Goal: Information Seeking & Learning: Learn about a topic

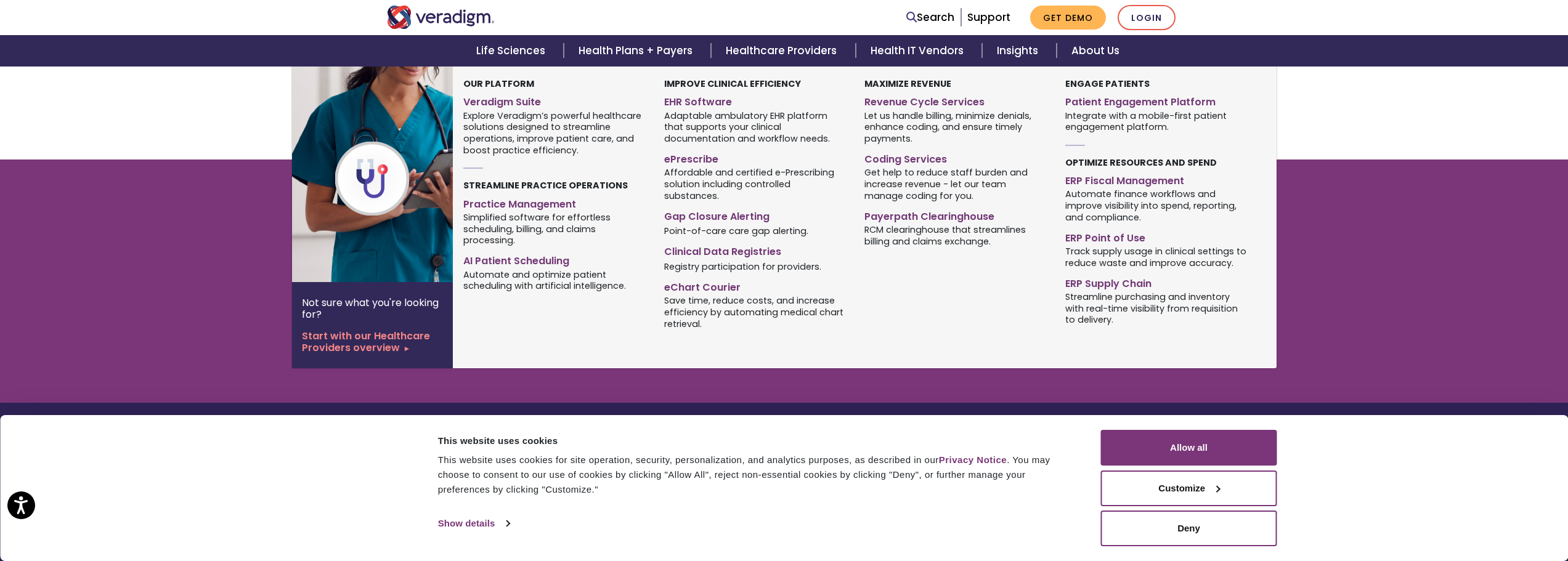
scroll to position [1640, 0]
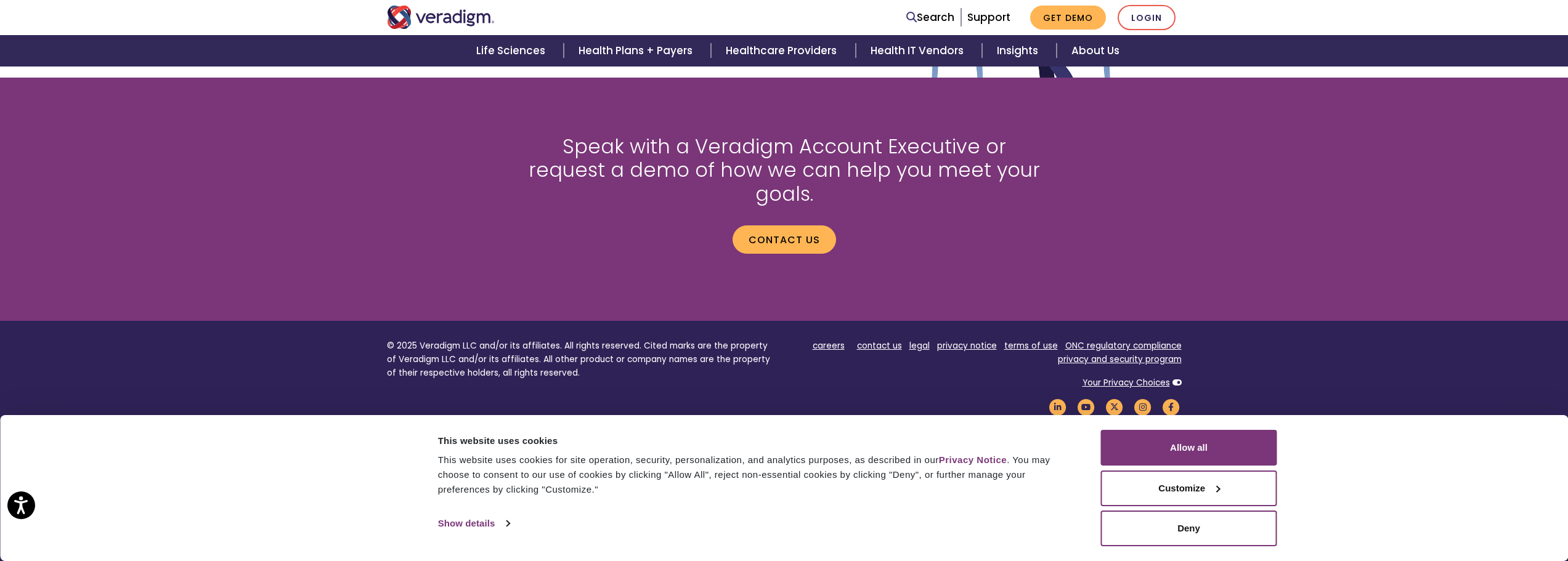
click at [1406, 268] on div "Speak with a Veradigm Account Executive or request a demo of how we can help yo…" at bounding box center [784, 199] width 1568 height 188
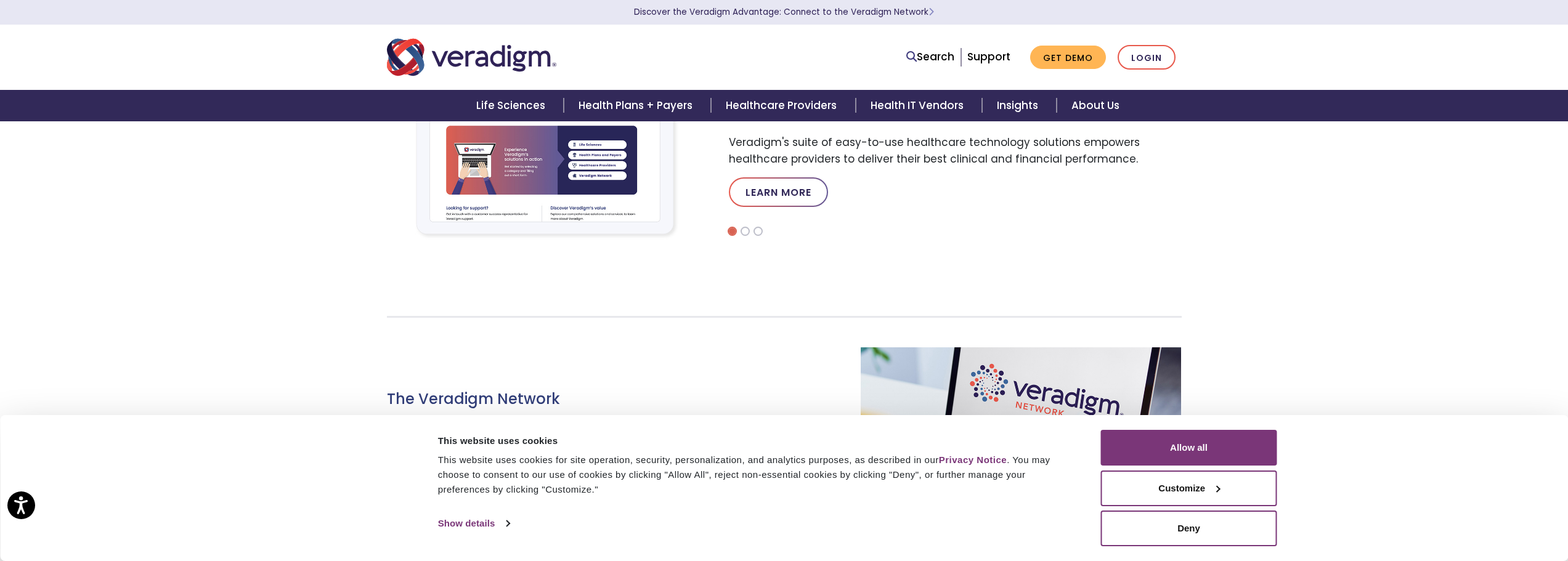
scroll to position [0, 0]
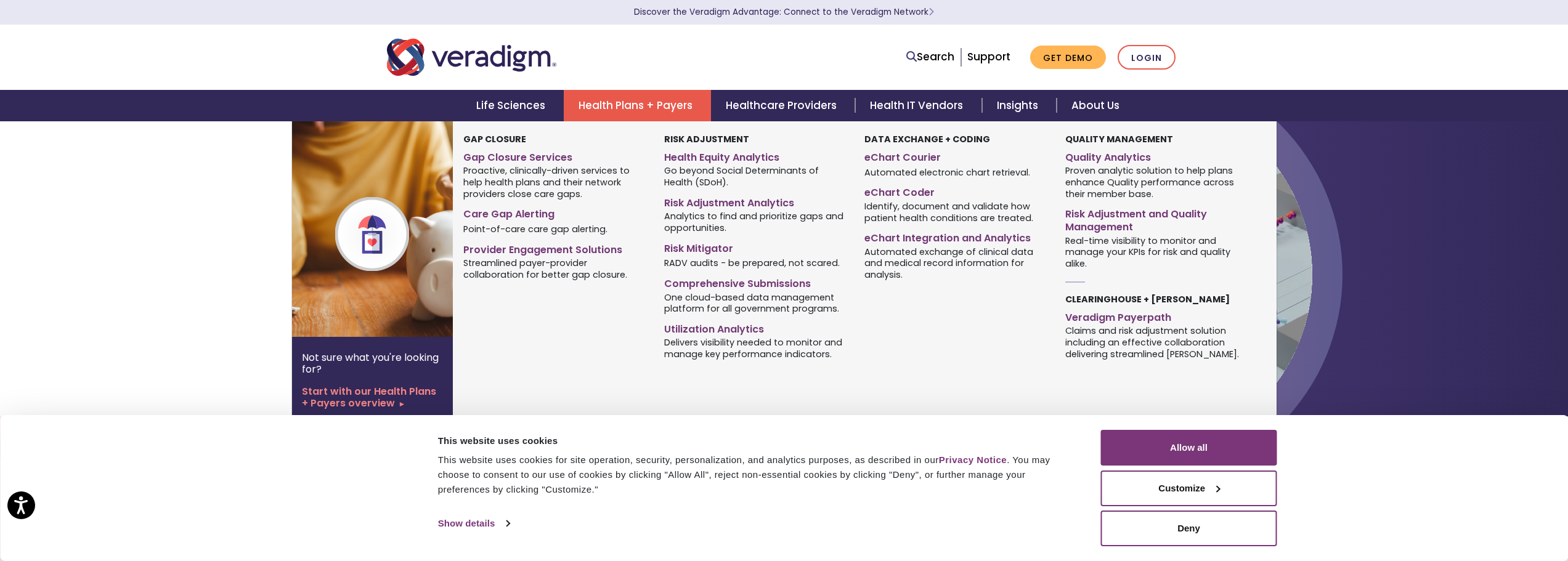
click at [632, 101] on link "Health Plans + Payers" at bounding box center [638, 105] width 147 height 31
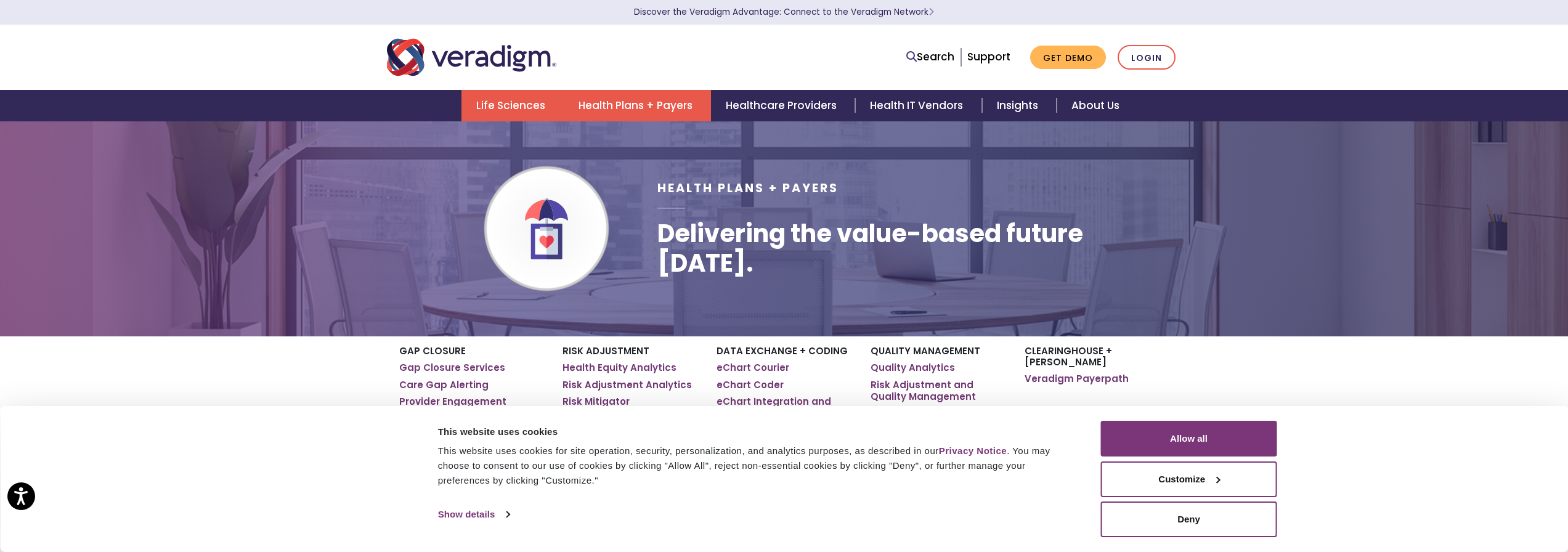
click at [513, 102] on link "Life Sciences" at bounding box center [513, 105] width 102 height 31
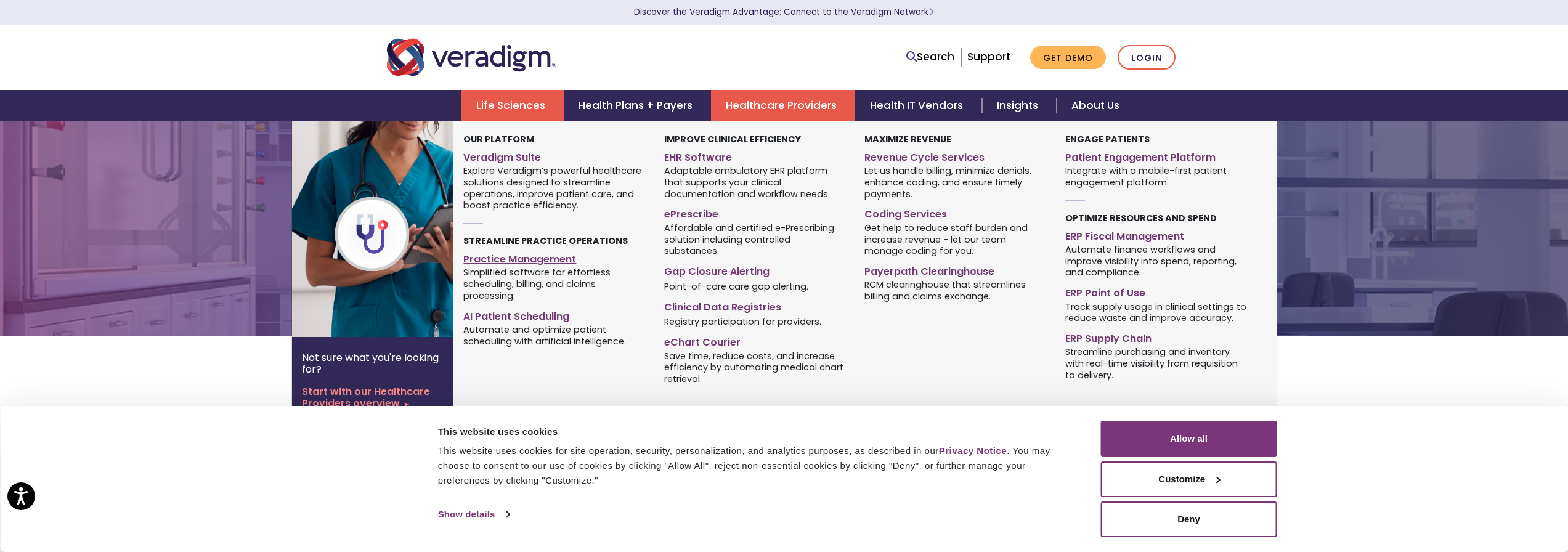
click at [526, 261] on link "Practice Management" at bounding box center [554, 258] width 182 height 18
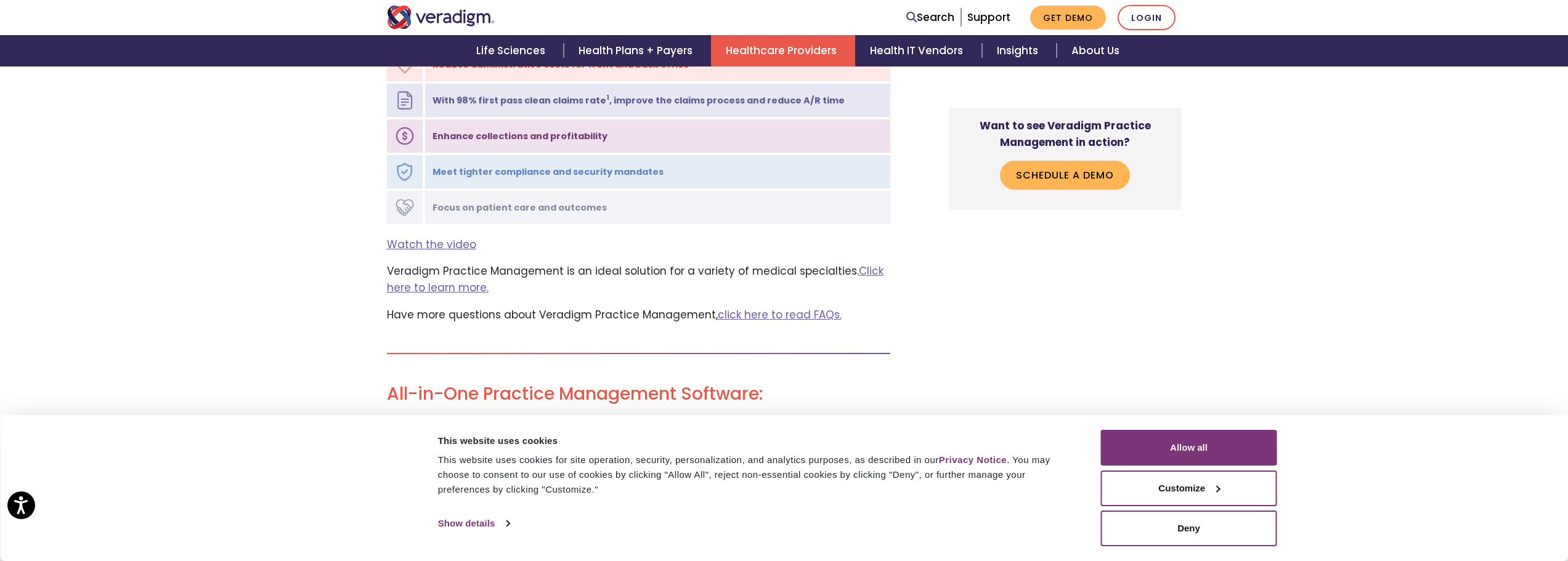
scroll to position [1540, 0]
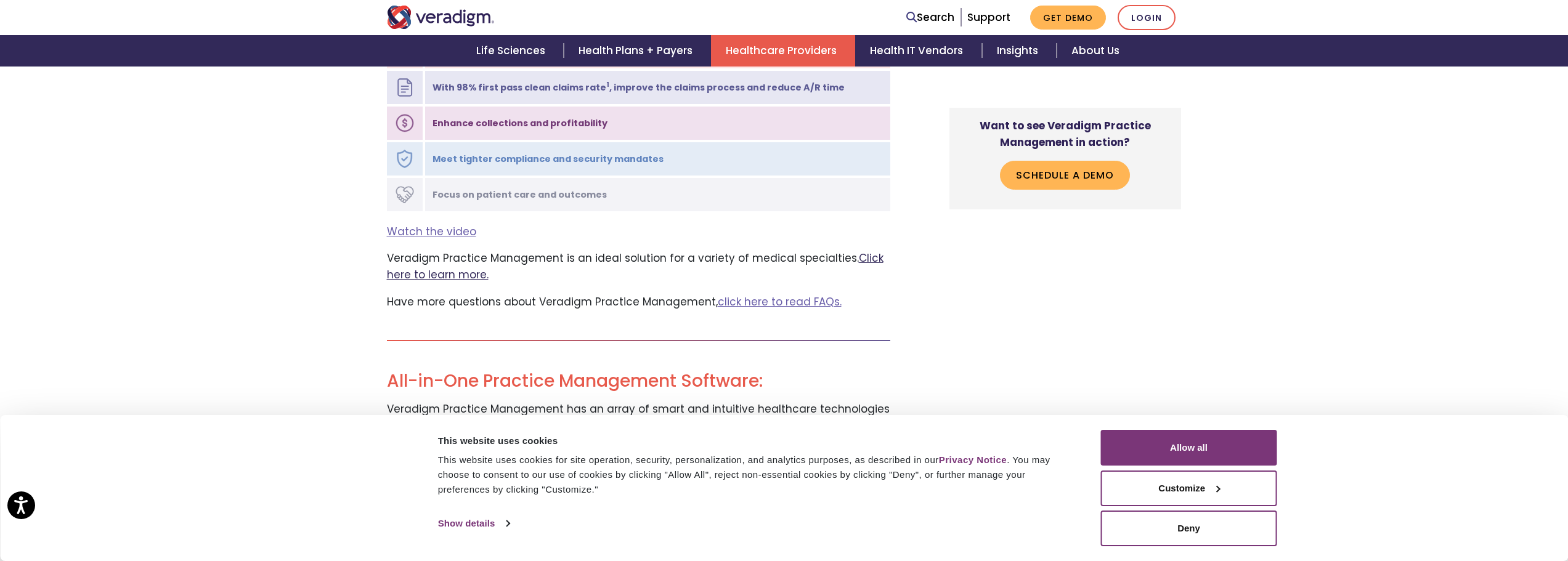
click at [446, 251] on link "Click here to learn more." at bounding box center [635, 266] width 497 height 31
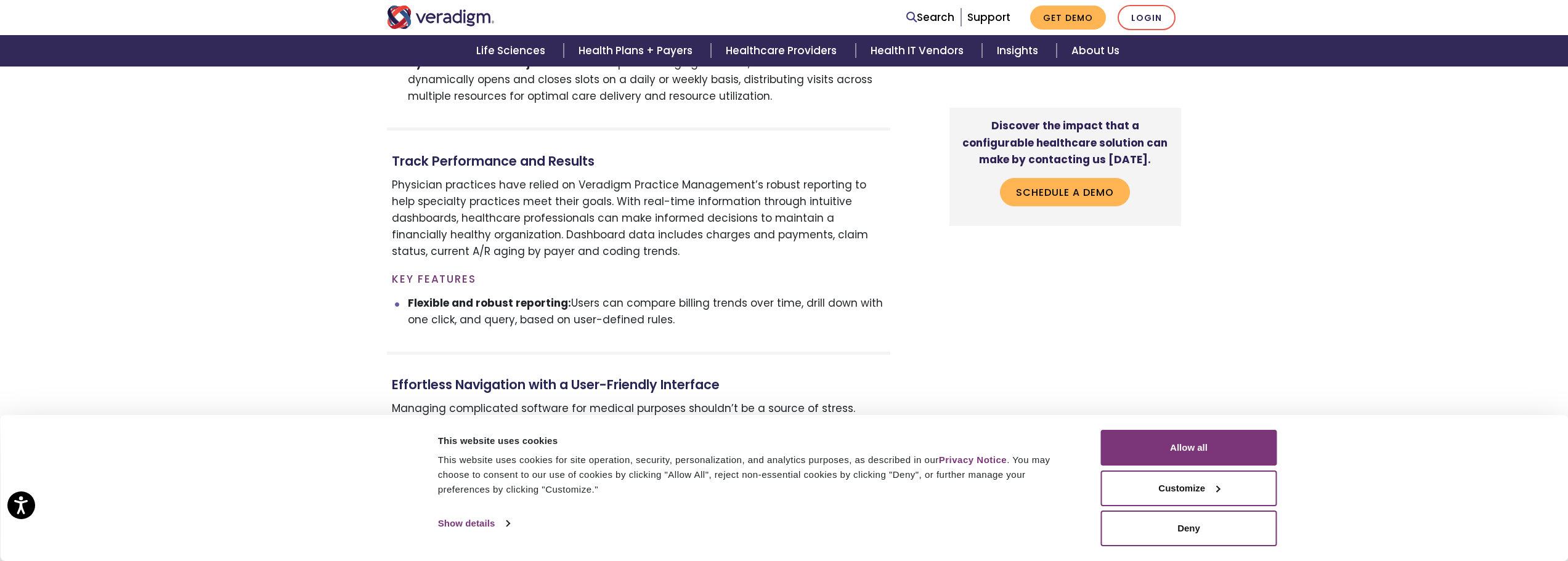
scroll to position [2772, 0]
